Goal: Transaction & Acquisition: Book appointment/travel/reservation

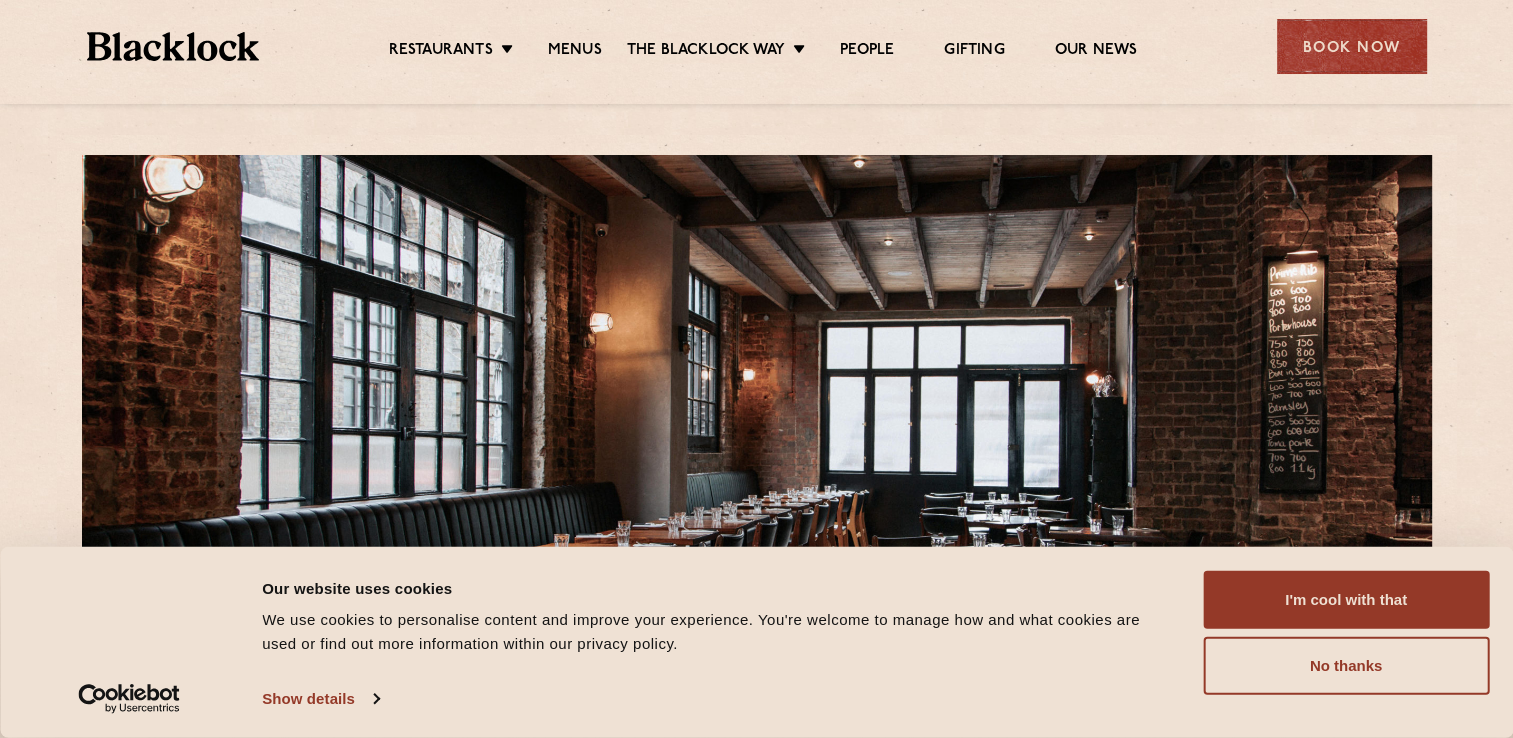
click at [1299, 694] on div "Consent Details [#IABV2SETTINGS#] About Our website uses cookies We use cookies…" at bounding box center [756, 642] width 1465 height 143
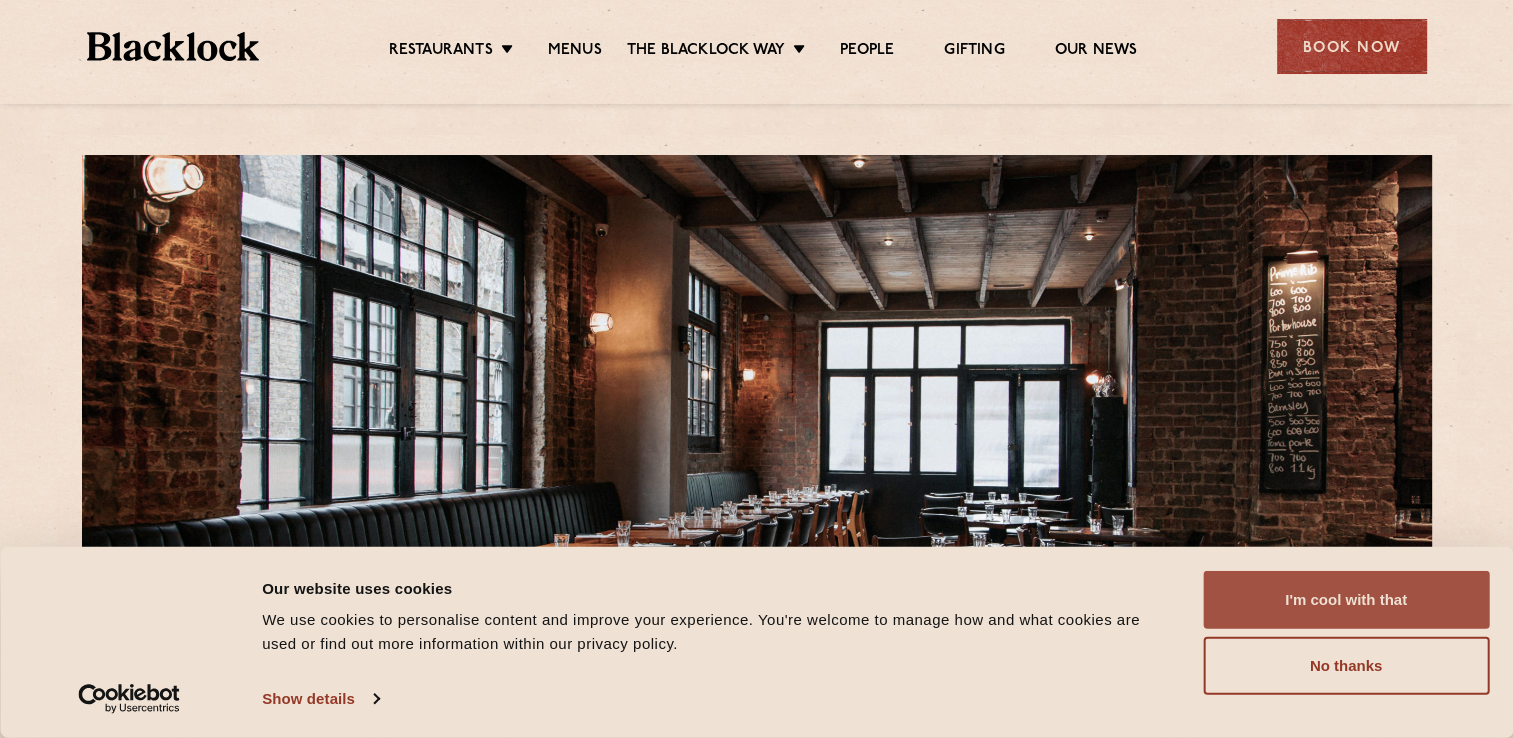
click at [1298, 625] on button "I'm cool with that" at bounding box center [1346, 600] width 286 height 58
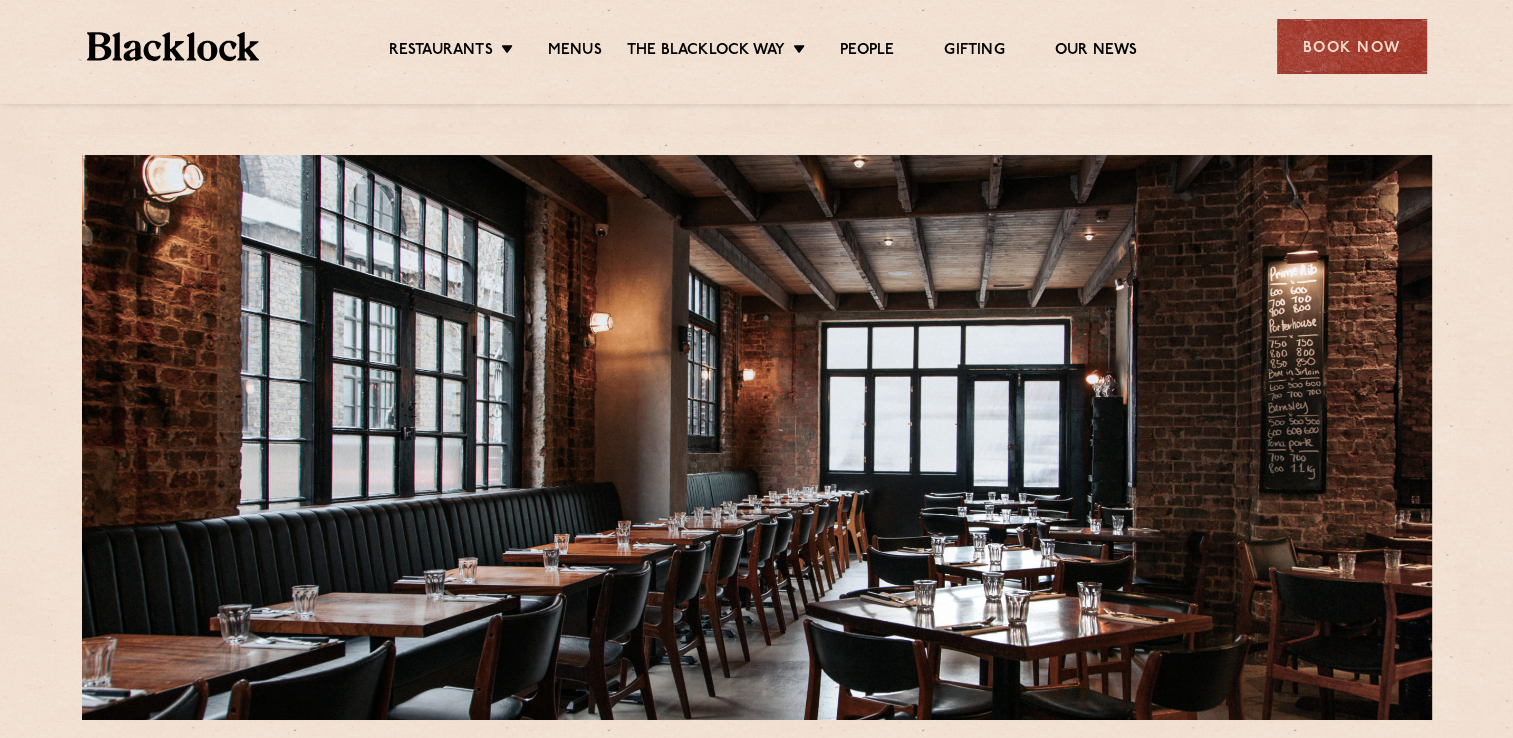
scroll to position [300, 0]
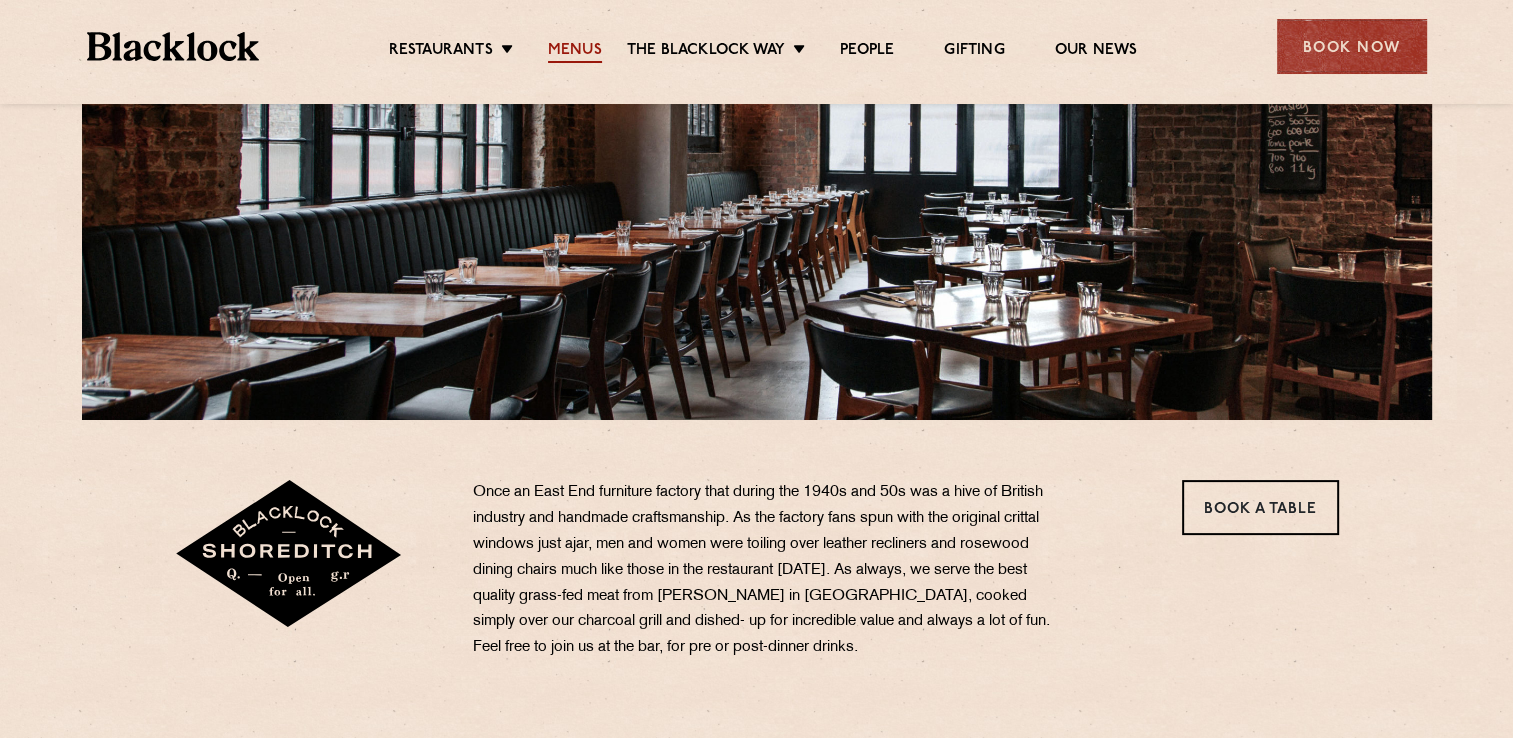
click at [574, 46] on link "Menus" at bounding box center [575, 52] width 54 height 22
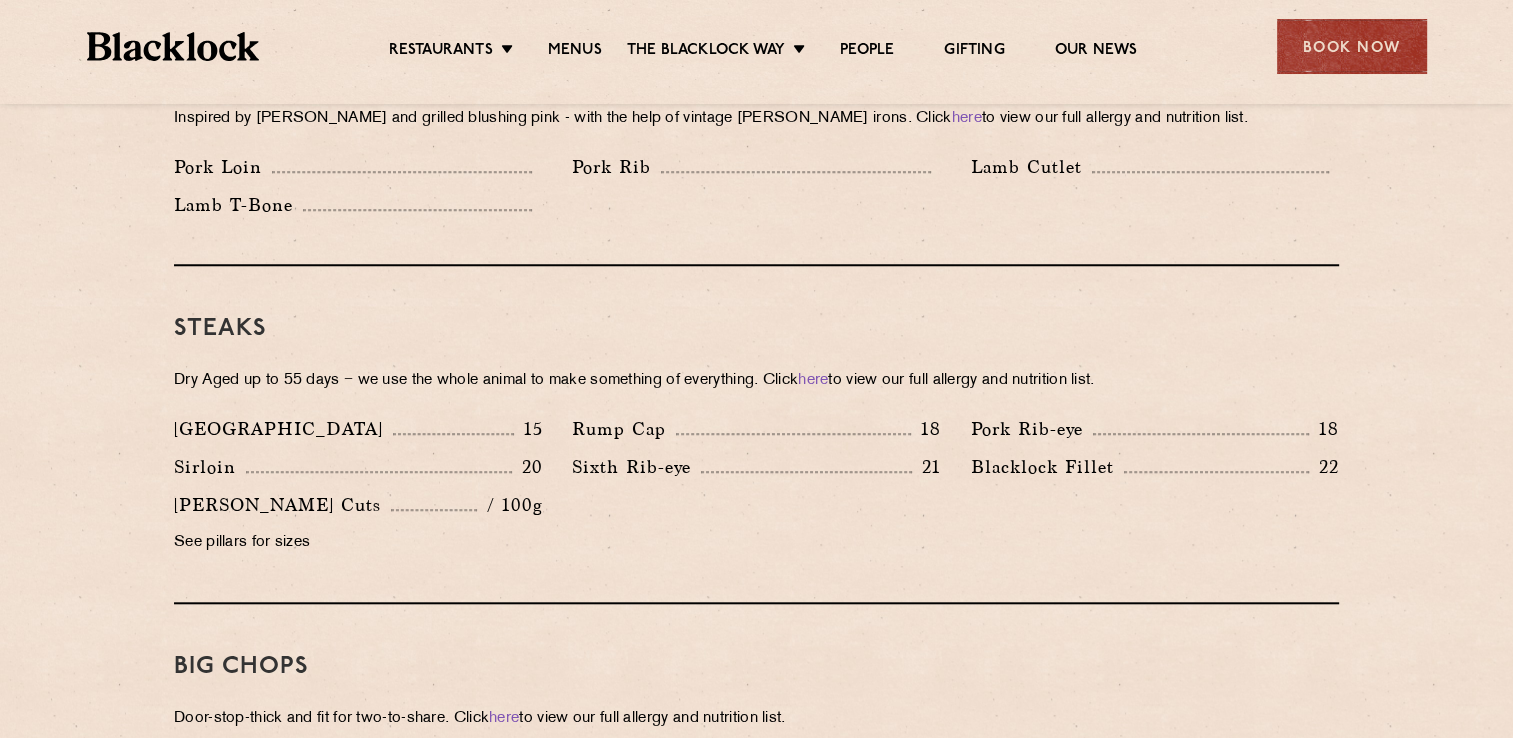
scroll to position [1600, 0]
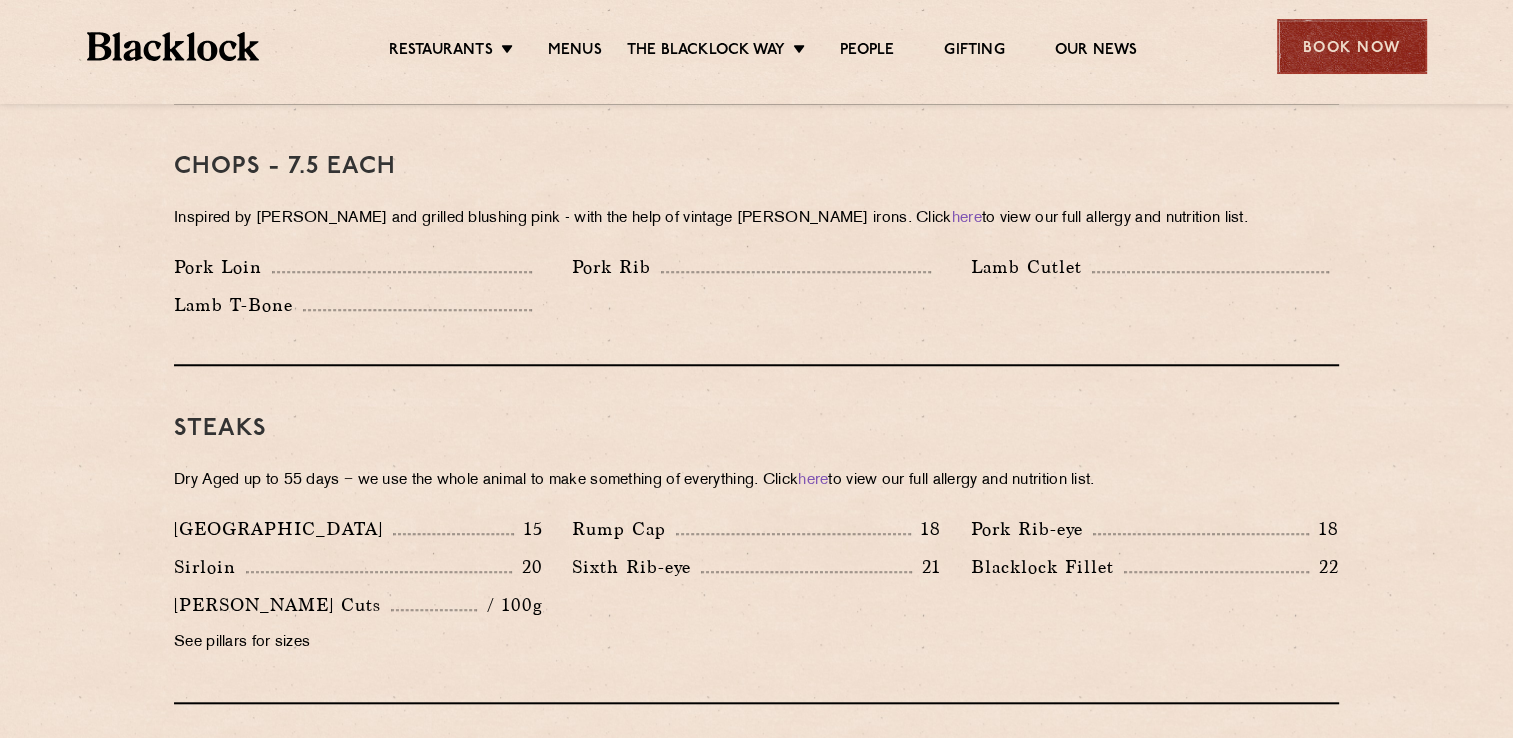
click at [1347, 53] on div "Book Now" at bounding box center [1352, 46] width 150 height 55
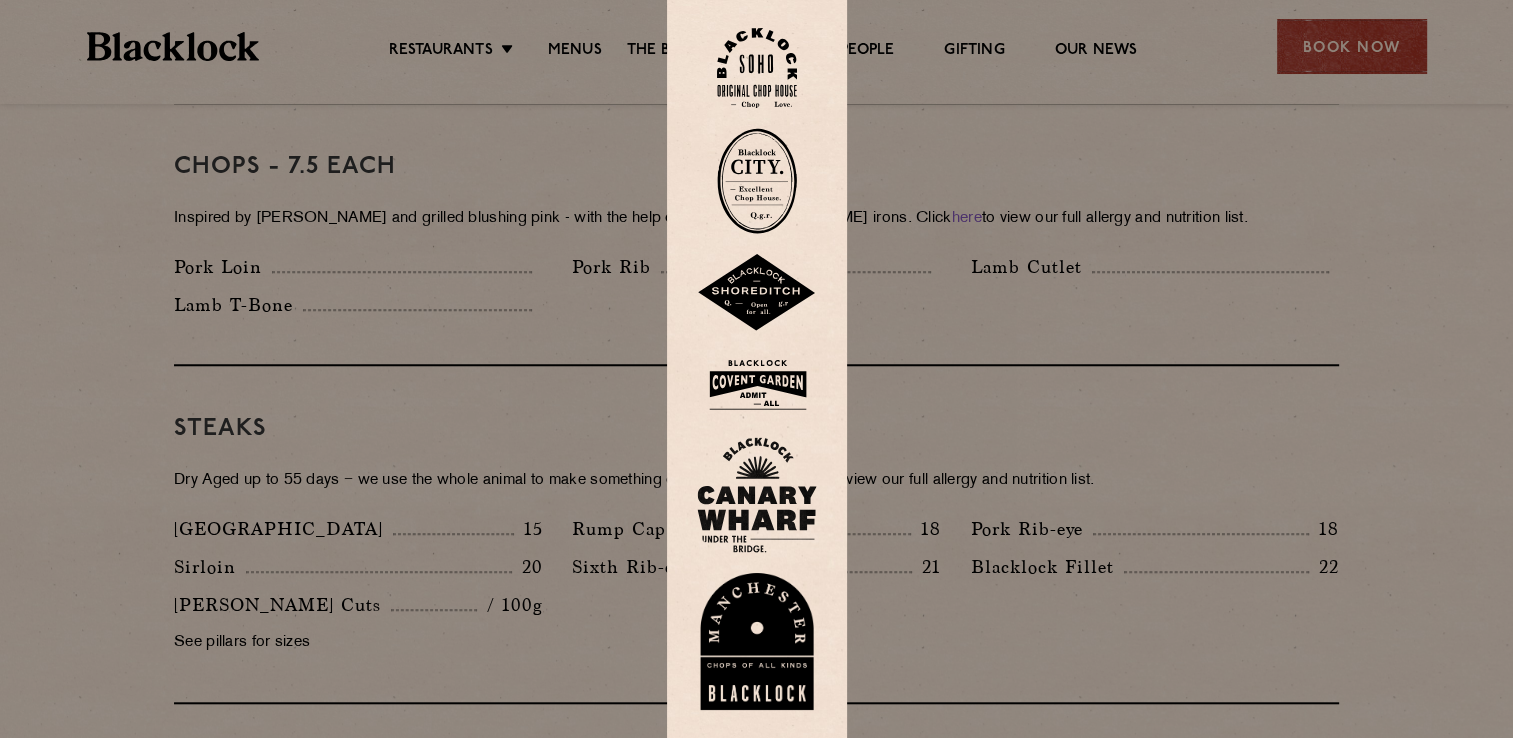
click at [757, 304] on img at bounding box center [757, 293] width 120 height 78
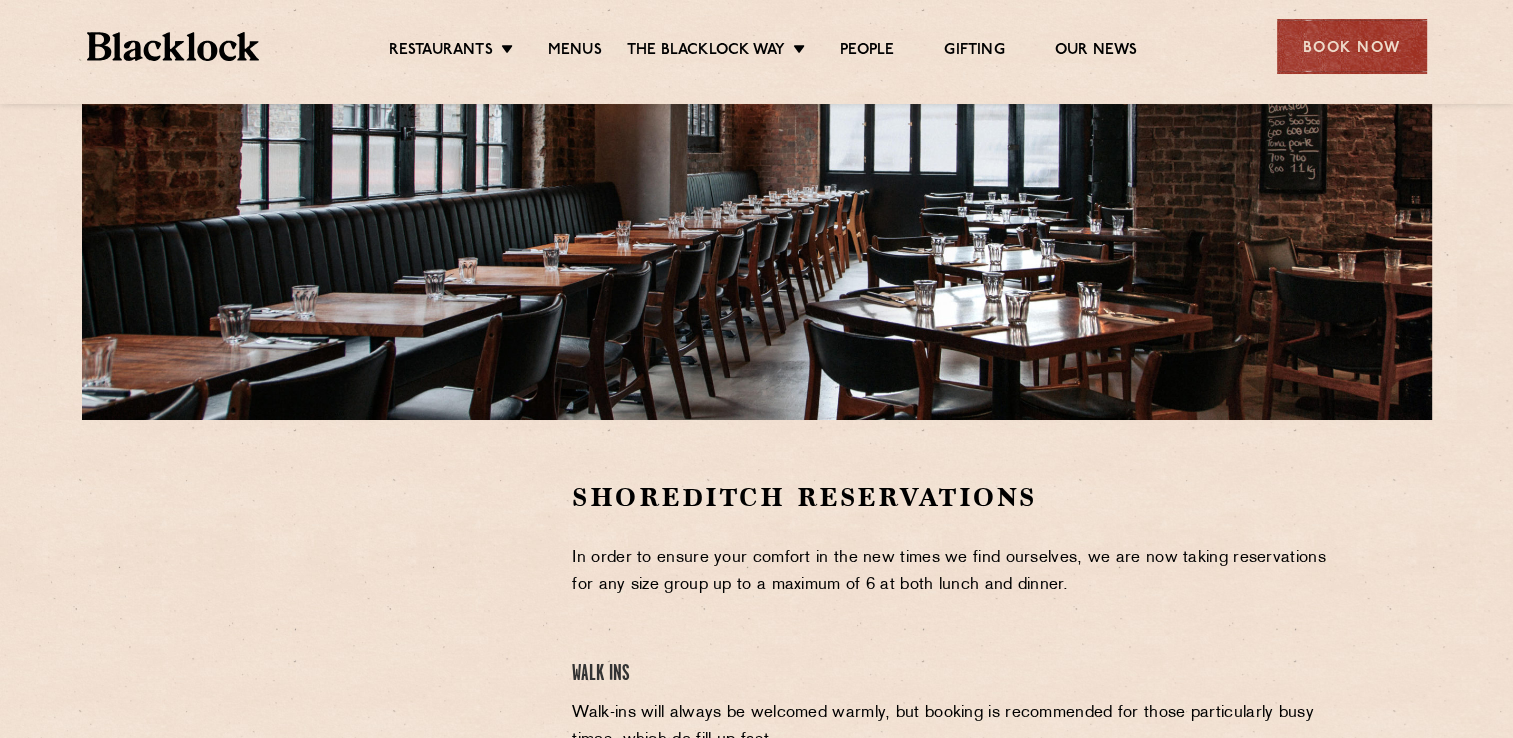
scroll to position [500, 0]
